Goal: Find specific page/section: Find specific page/section

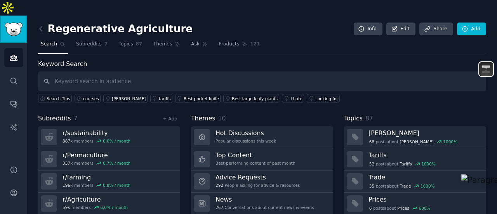
click at [12, 23] on img "Sidebar" at bounding box center [14, 30] width 18 height 14
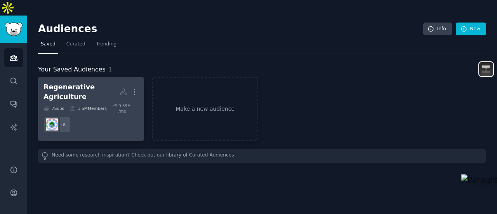
click at [87, 82] on div "Regenerative Agriculture" at bounding box center [81, 91] width 76 height 19
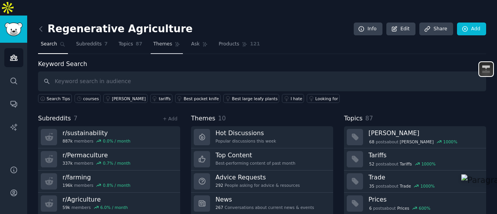
click at [160, 41] on span "Themes" at bounding box center [162, 44] width 19 height 7
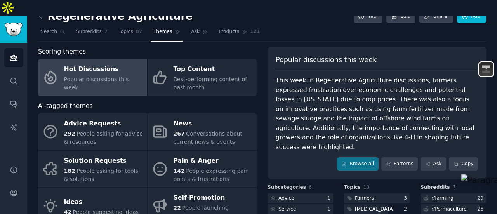
scroll to position [8, 0]
